Goal: Information Seeking & Learning: Understand process/instructions

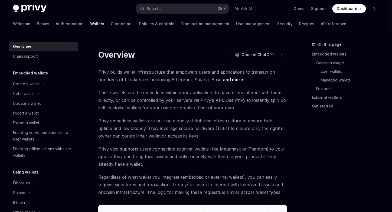
click at [90, 25] on link "Wallets" at bounding box center [97, 23] width 14 height 13
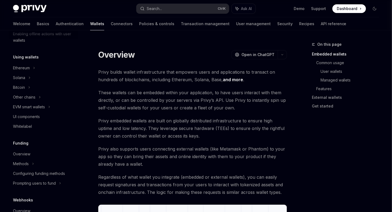
scroll to position [118, 0]
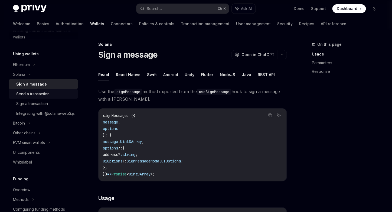
click at [40, 94] on div "Send a transaction" at bounding box center [32, 94] width 33 height 6
type textarea "*"
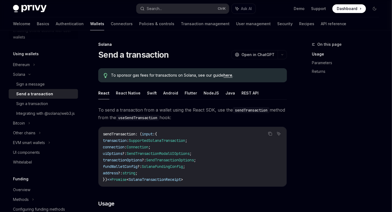
click at [148, 120] on code "useSendTransaction" at bounding box center [137, 118] width 43 height 6
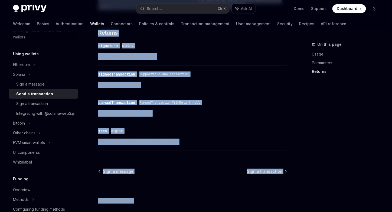
scroll to position [706, 0]
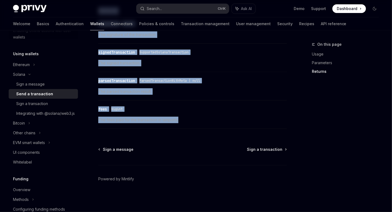
drag, startPoint x: 97, startPoint y: 55, endPoint x: 200, endPoint y: 120, distance: 121.8
copy div "Lore i dolorsitame ConsEC Adip el SeddOEI TempOR Inci ut LaboREE Do magnaal eni…"
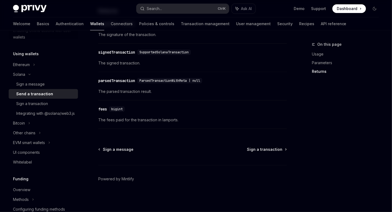
click at [136, 150] on div "Sign a message Sign a transaction" at bounding box center [192, 149] width 189 height 5
